Goal: Use online tool/utility: Utilize a website feature to perform a specific function

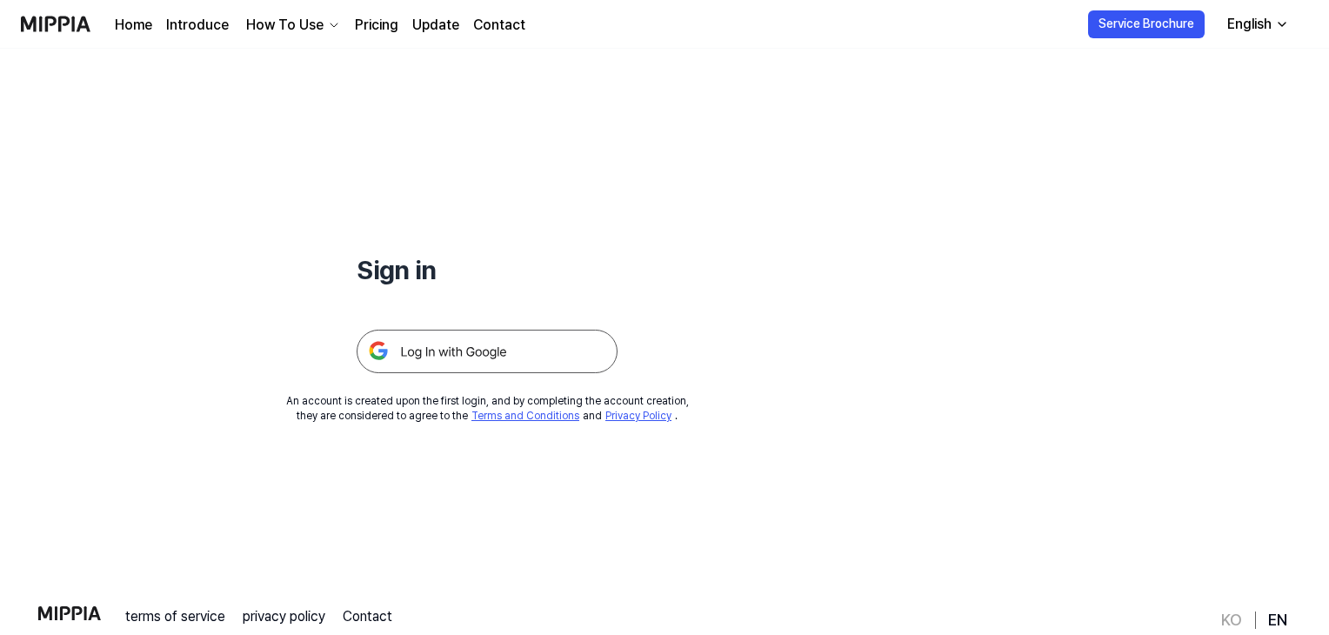
scroll to position [50, 0]
click at [466, 353] on img at bounding box center [487, 348] width 261 height 43
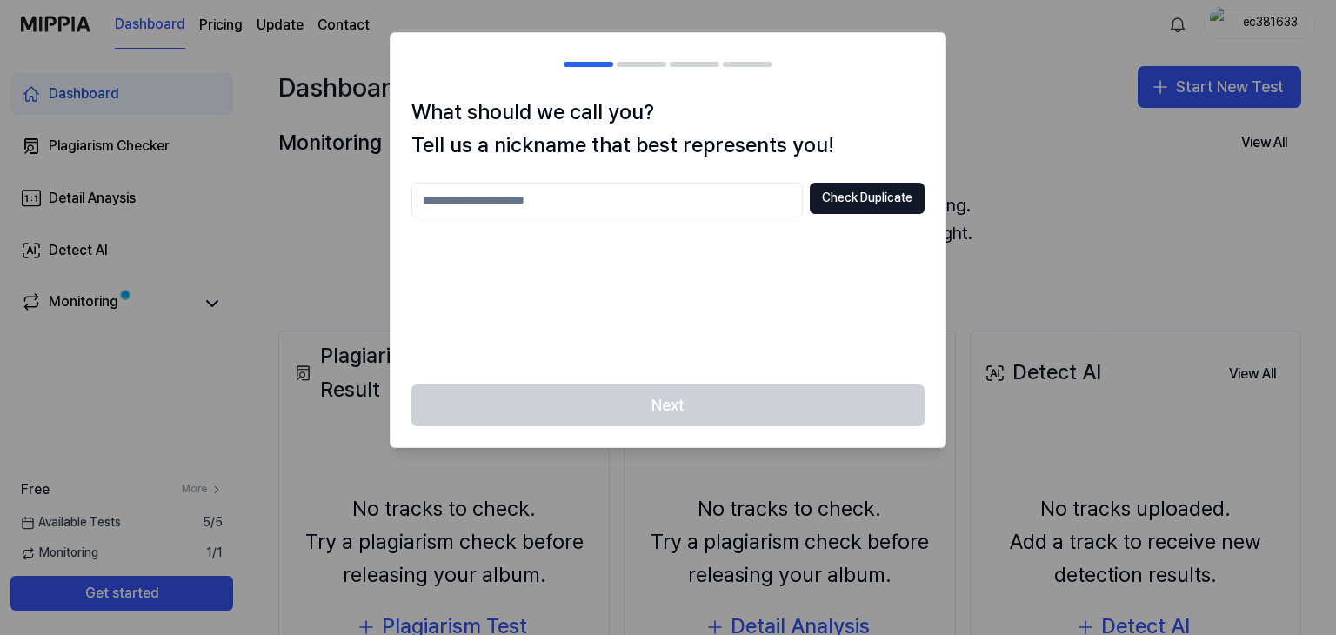
click at [570, 192] on input "text" at bounding box center [606, 200] width 391 height 35
type input "*"
type input "******"
click at [853, 203] on button "Check Duplicate" at bounding box center [867, 198] width 115 height 31
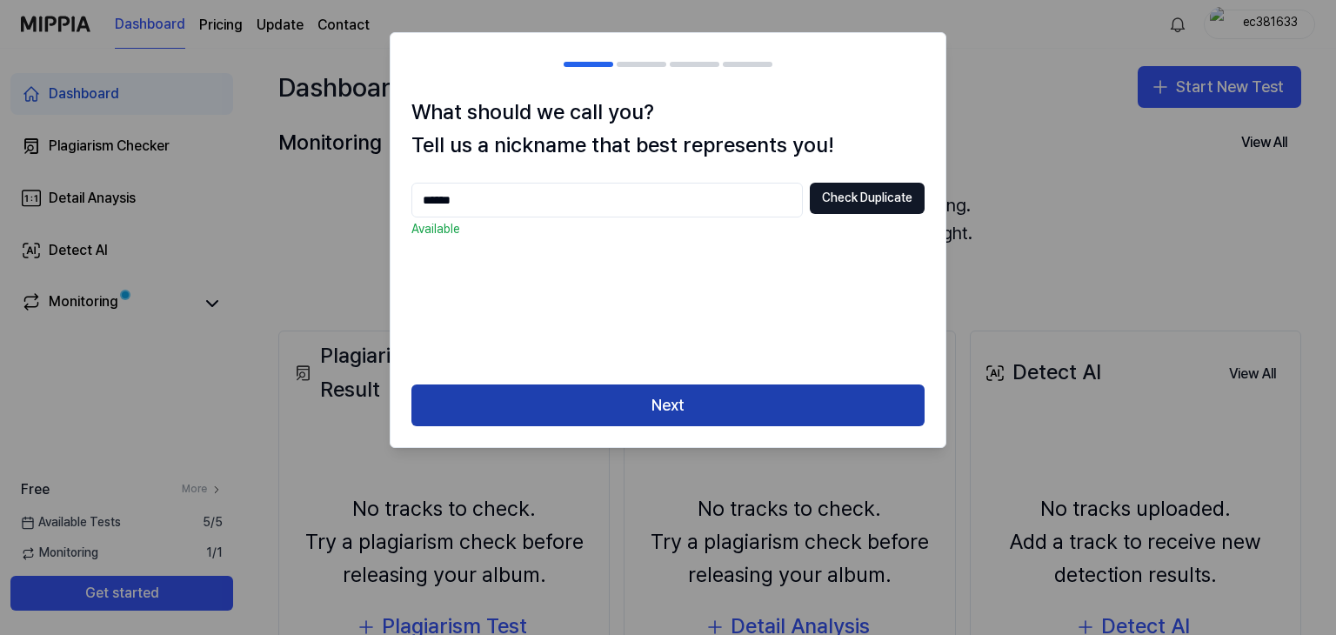
click at [662, 416] on button "Next" at bounding box center [667, 405] width 513 height 42
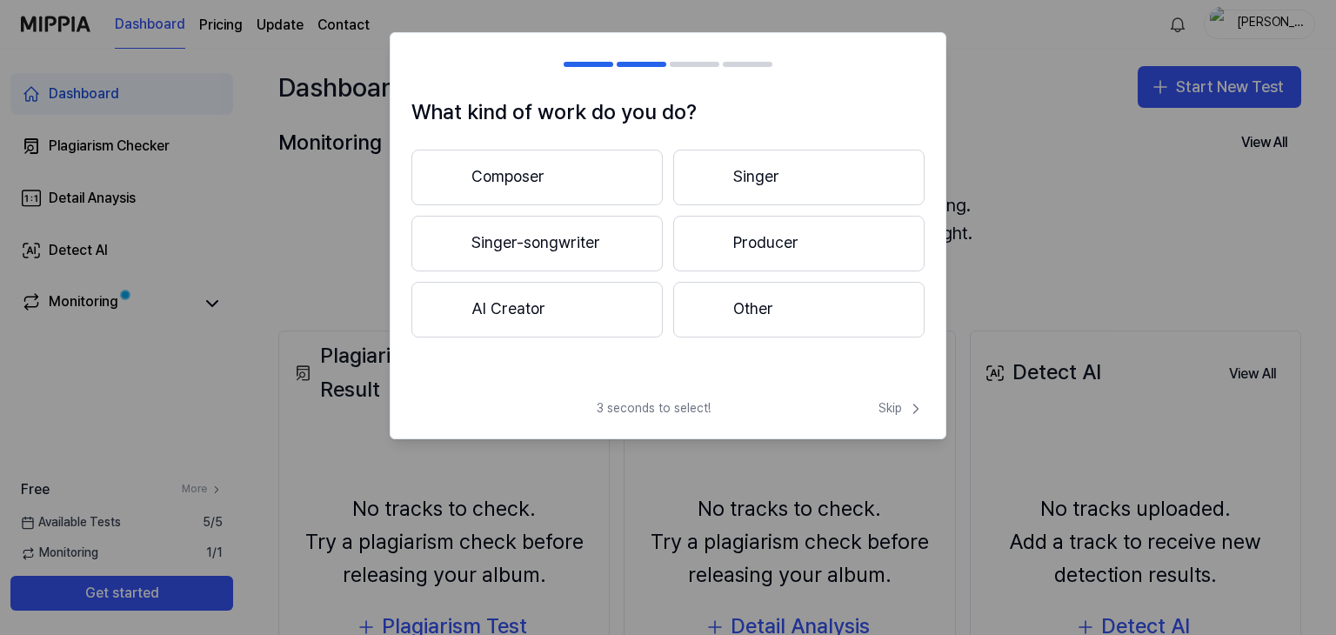
click at [584, 175] on button "Composer" at bounding box center [536, 178] width 251 height 56
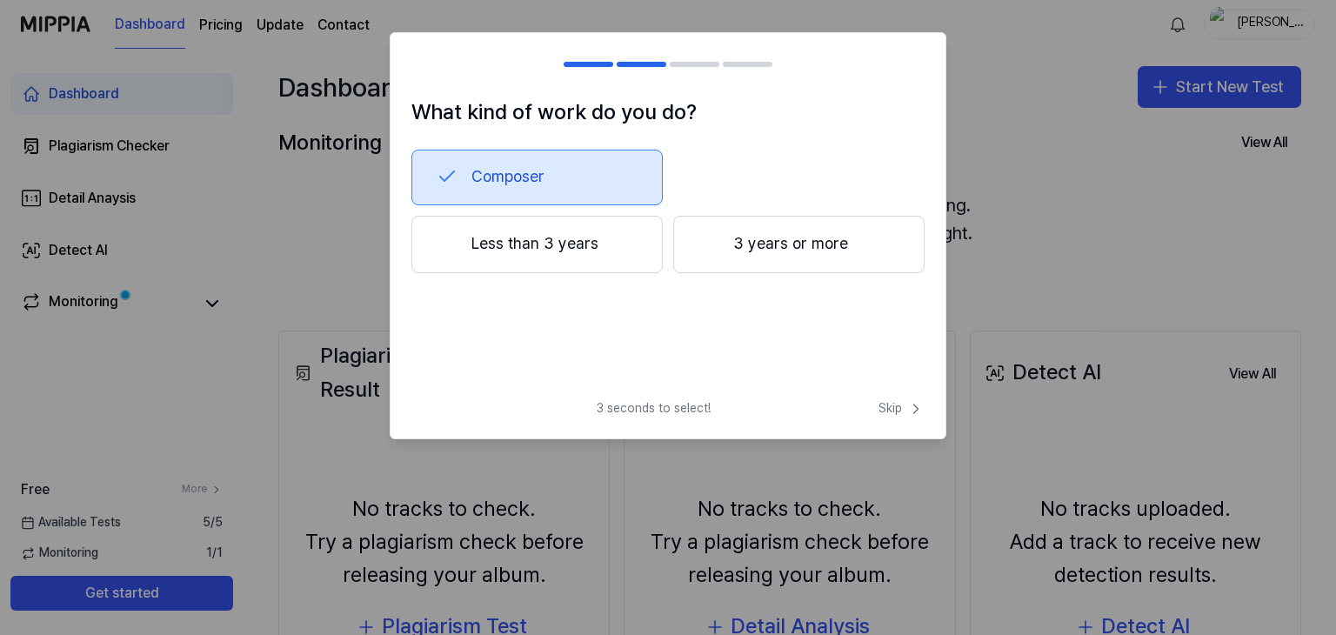
click at [550, 240] on button "Less than 3 years" at bounding box center [536, 244] width 251 height 57
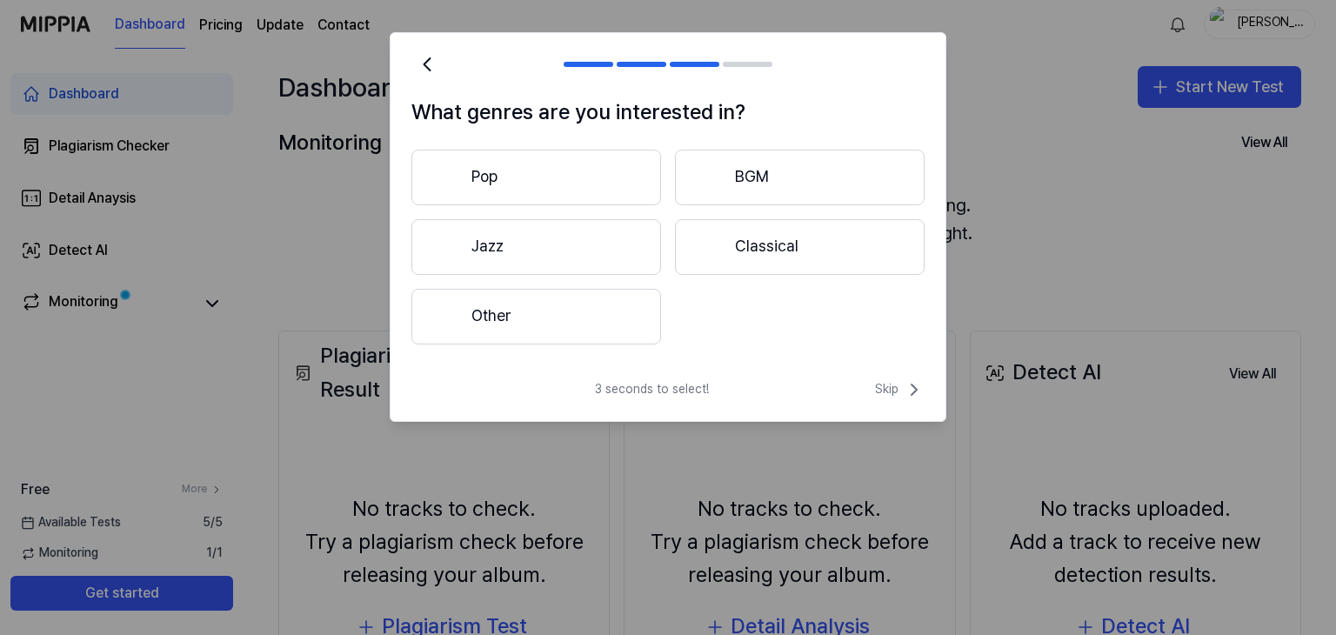
click at [569, 310] on button "Other" at bounding box center [536, 317] width 250 height 56
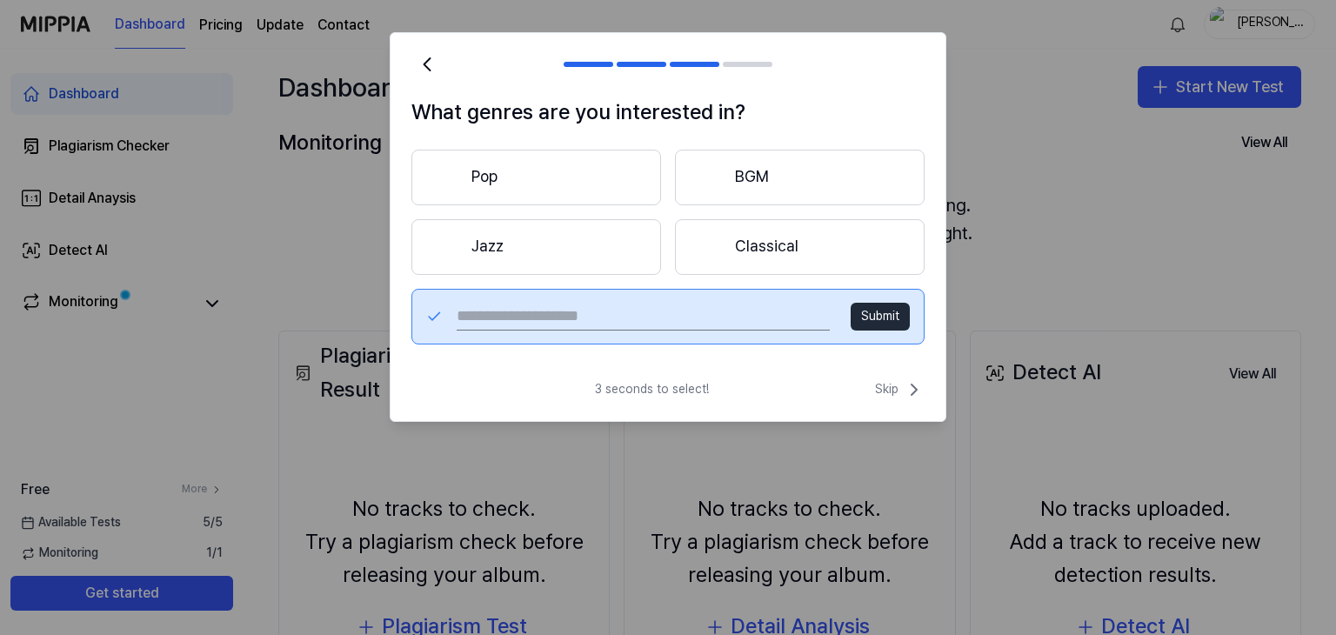
click at [550, 176] on button "Pop" at bounding box center [536, 178] width 250 height 56
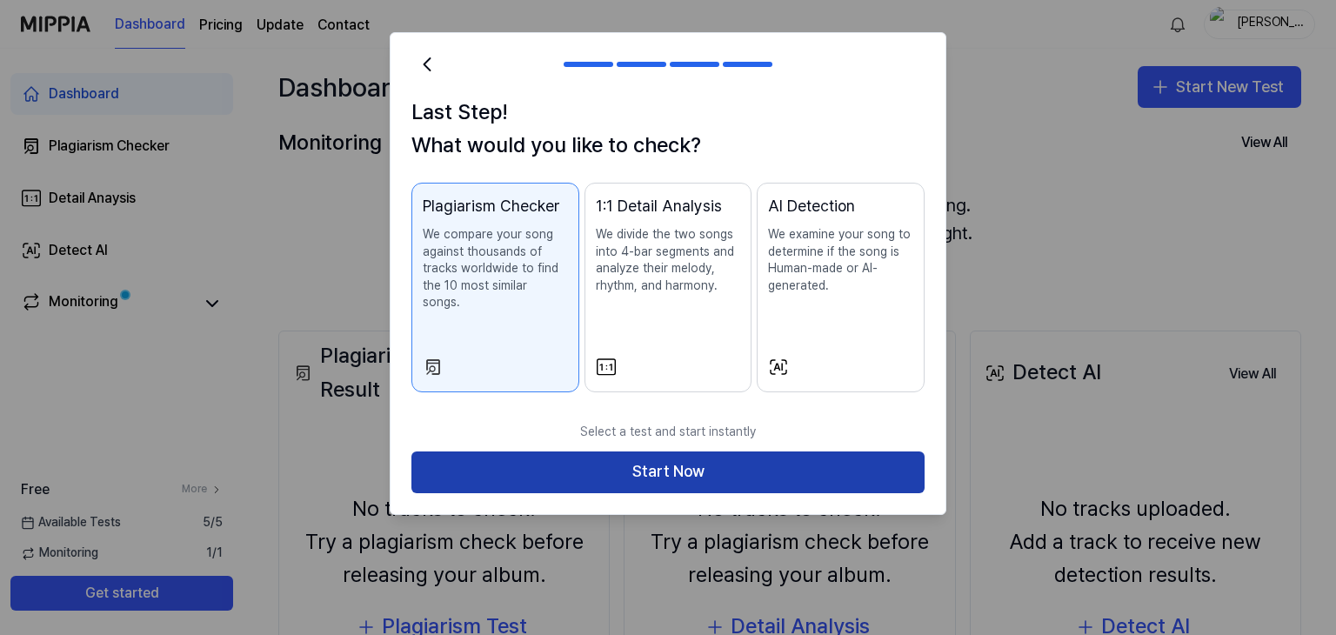
click at [661, 452] on button "Start Now" at bounding box center [667, 472] width 513 height 42
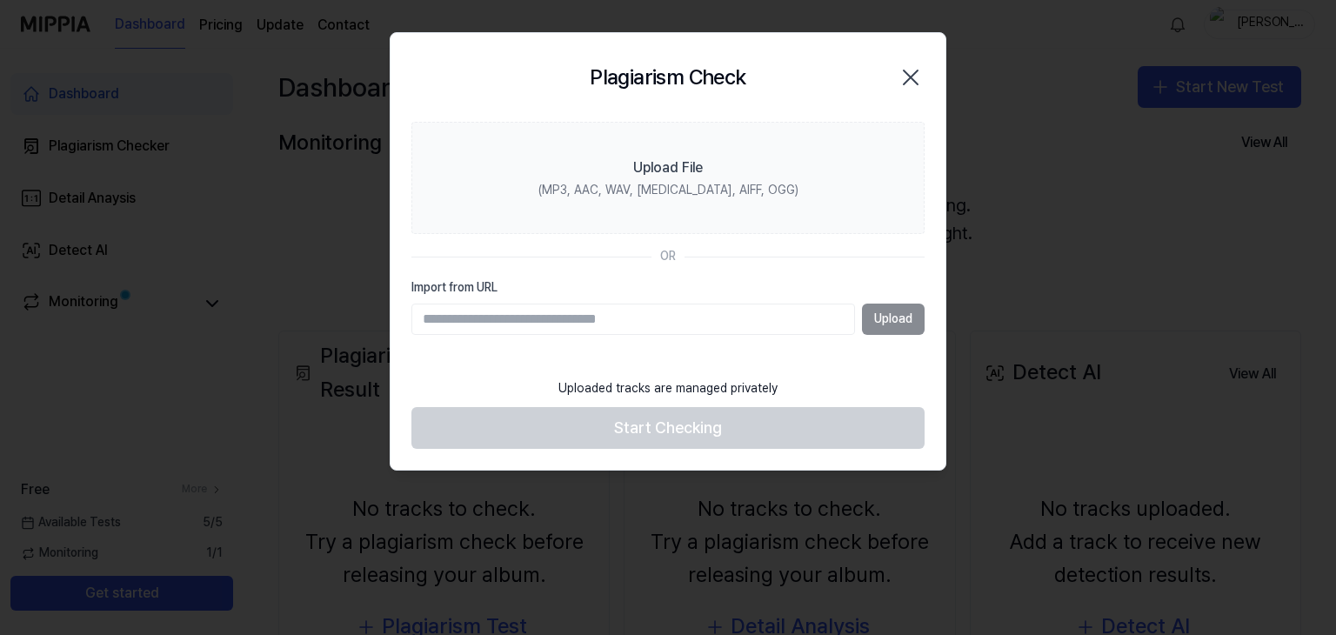
click at [912, 74] on icon "button" at bounding box center [910, 77] width 14 height 14
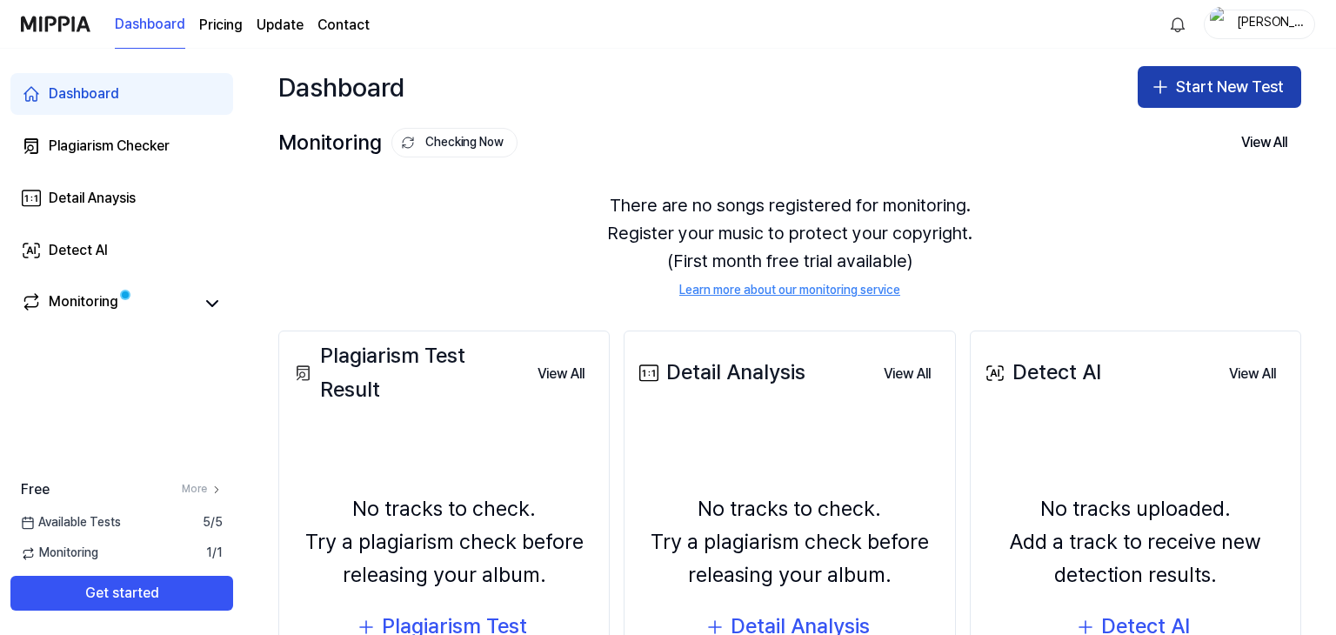
click at [1177, 92] on button "Start New Test" at bounding box center [1218, 87] width 163 height 42
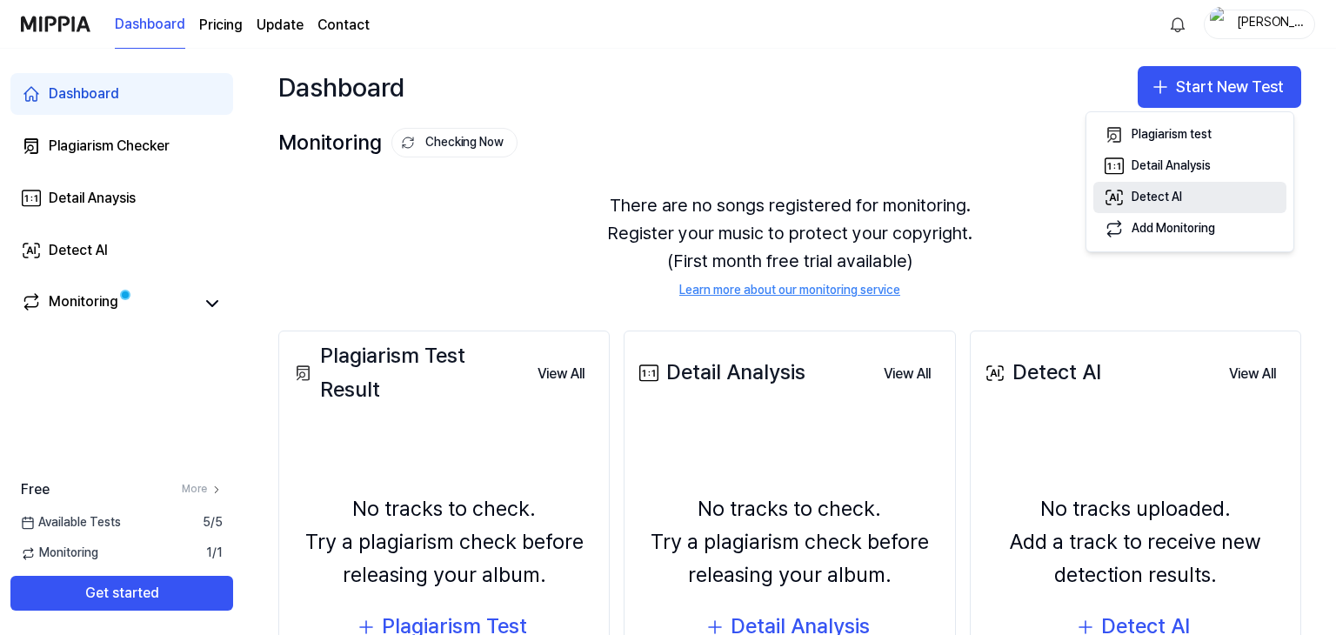
click at [1136, 186] on button "Detect AI" at bounding box center [1189, 197] width 193 height 31
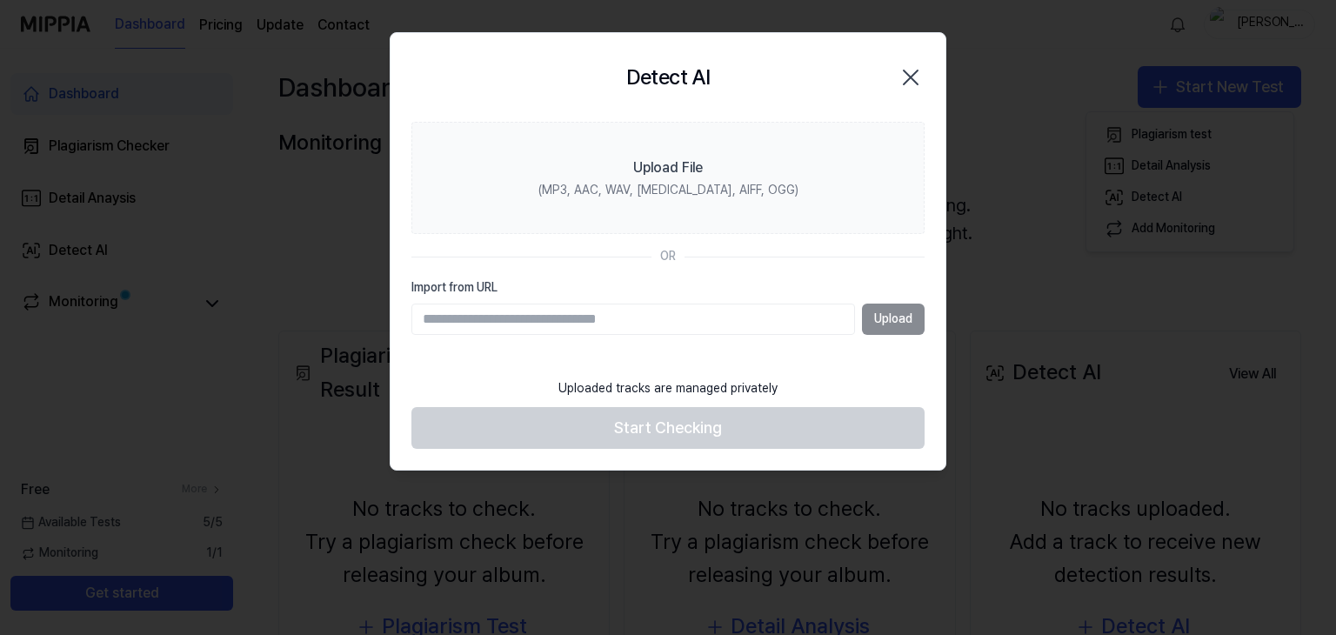
click at [903, 74] on icon "button" at bounding box center [910, 77] width 28 height 28
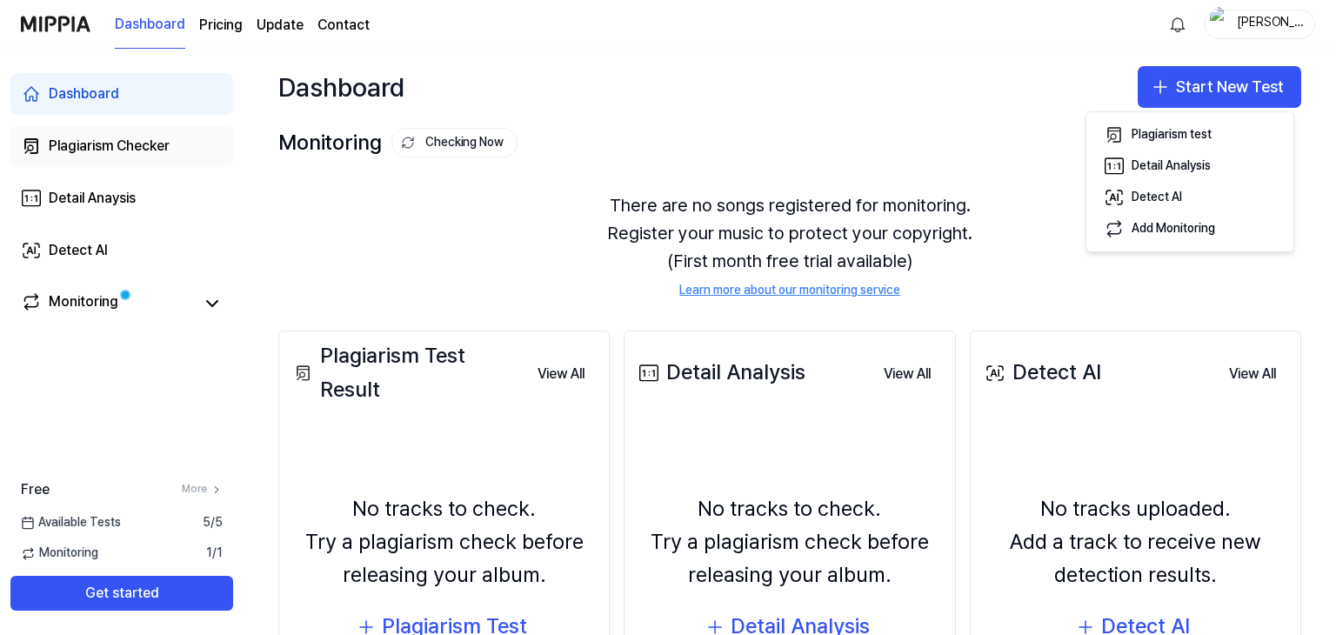
click at [83, 150] on div "Plagiarism Checker" at bounding box center [109, 146] width 121 height 21
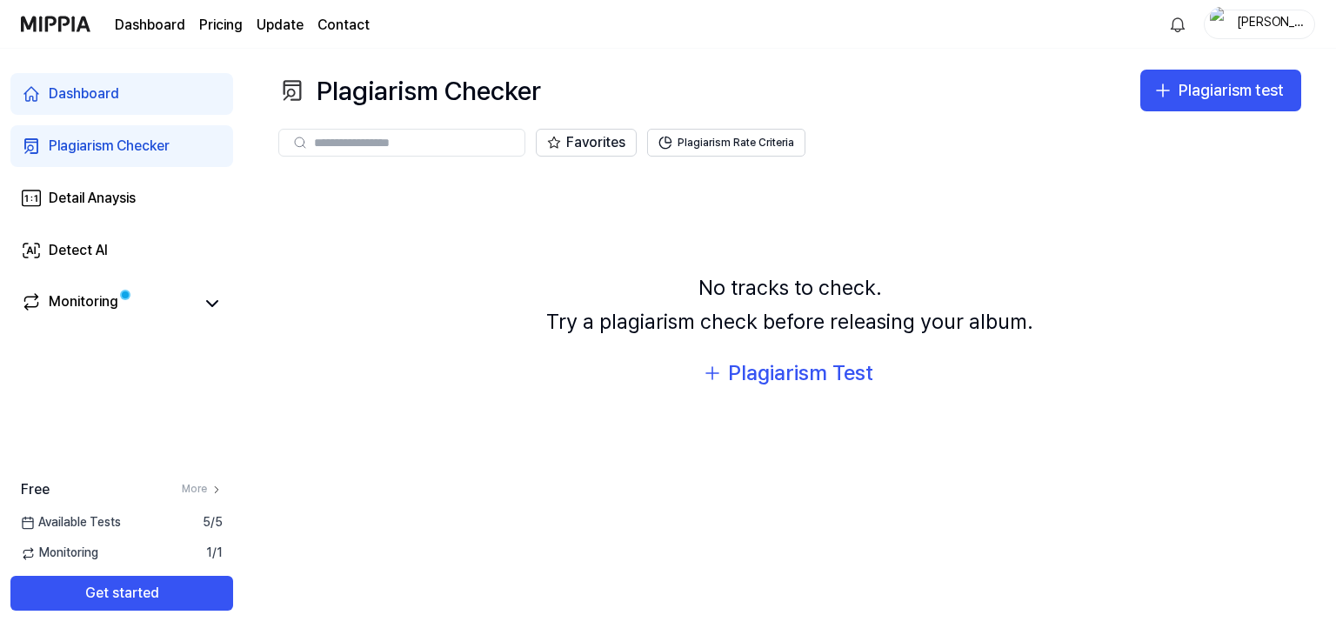
click at [283, 25] on link "Update" at bounding box center [280, 25] width 47 height 21
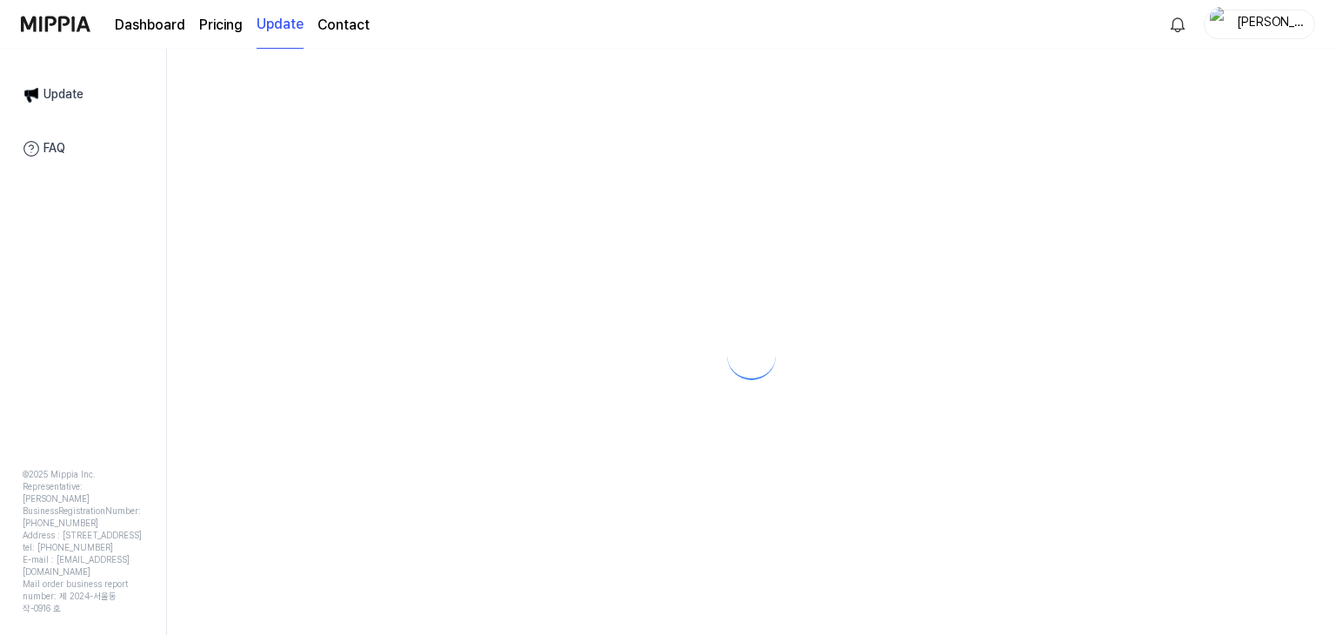
click at [283, 25] on link "Update" at bounding box center [280, 25] width 47 height 48
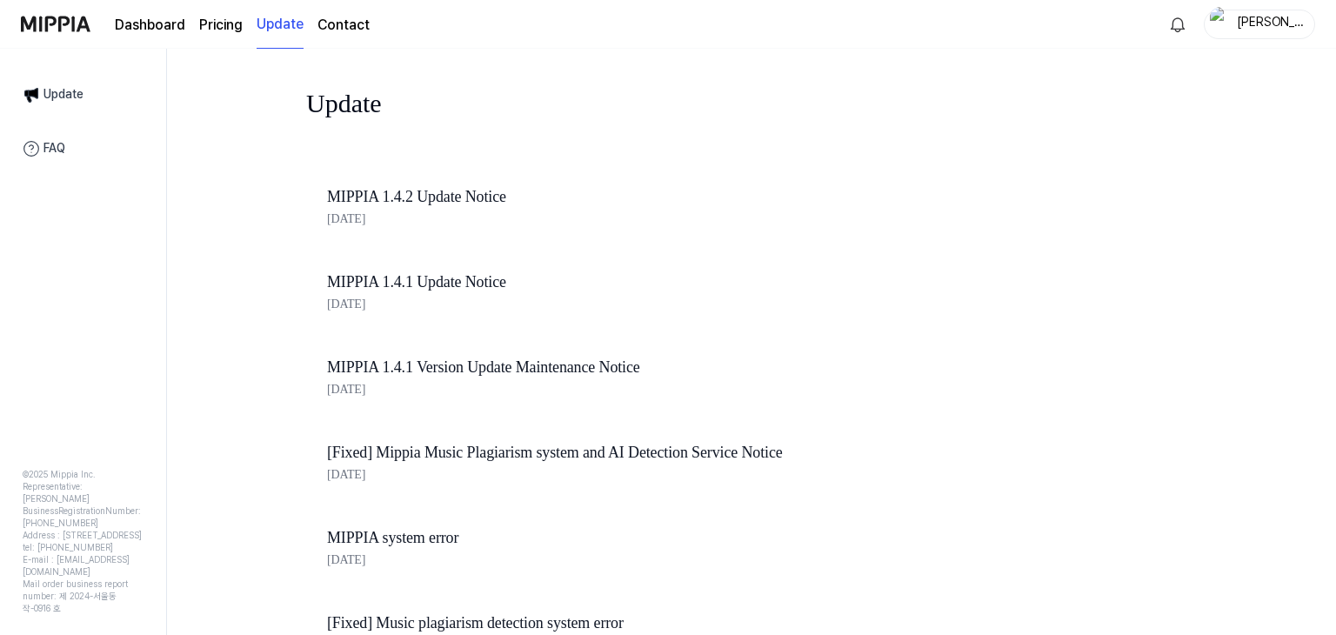
click at [223, 23] on page\) "Pricing" at bounding box center [220, 25] width 43 height 21
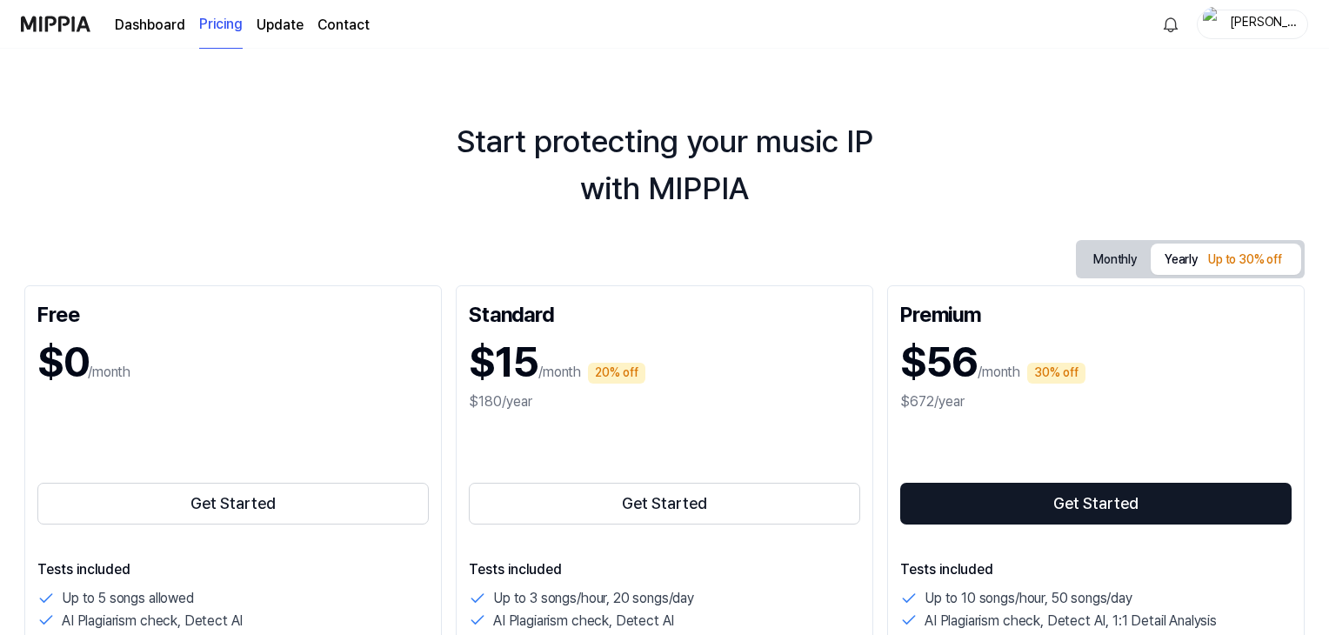
click at [161, 22] on link "Dashboard" at bounding box center [150, 25] width 70 height 21
